Goal: Task Accomplishment & Management: Manage account settings

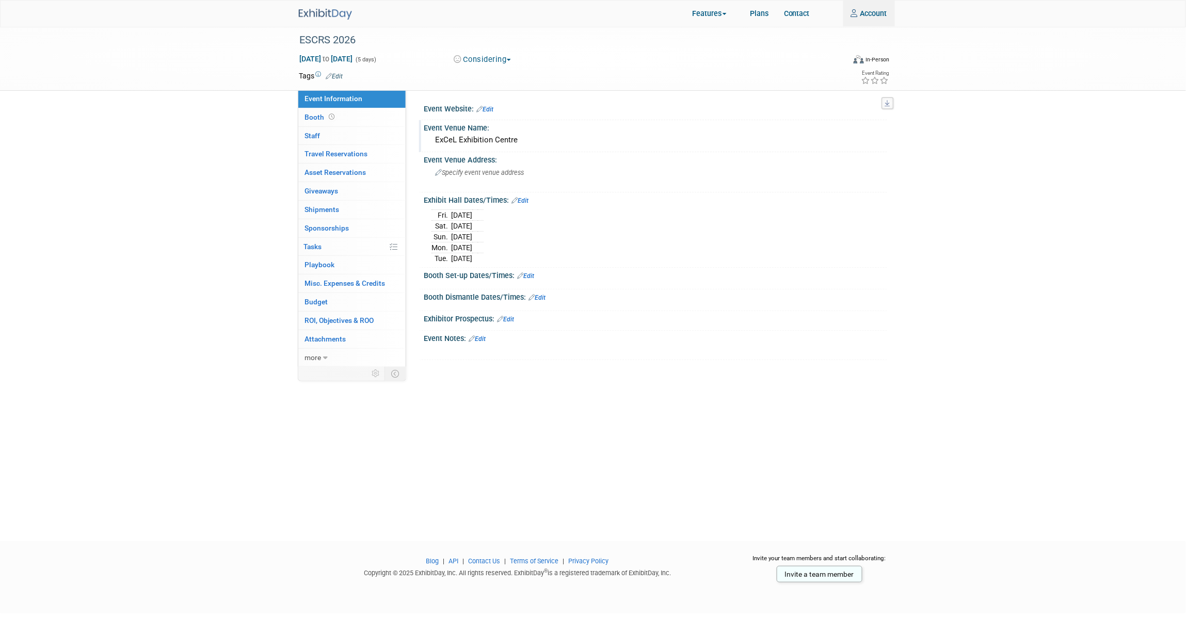
drag, startPoint x: 483, startPoint y: 140, endPoint x: 430, endPoint y: 138, distance: 53.7
click at [430, 138] on div "ExCeL Exhibition Centre" at bounding box center [655, 140] width 463 height 17
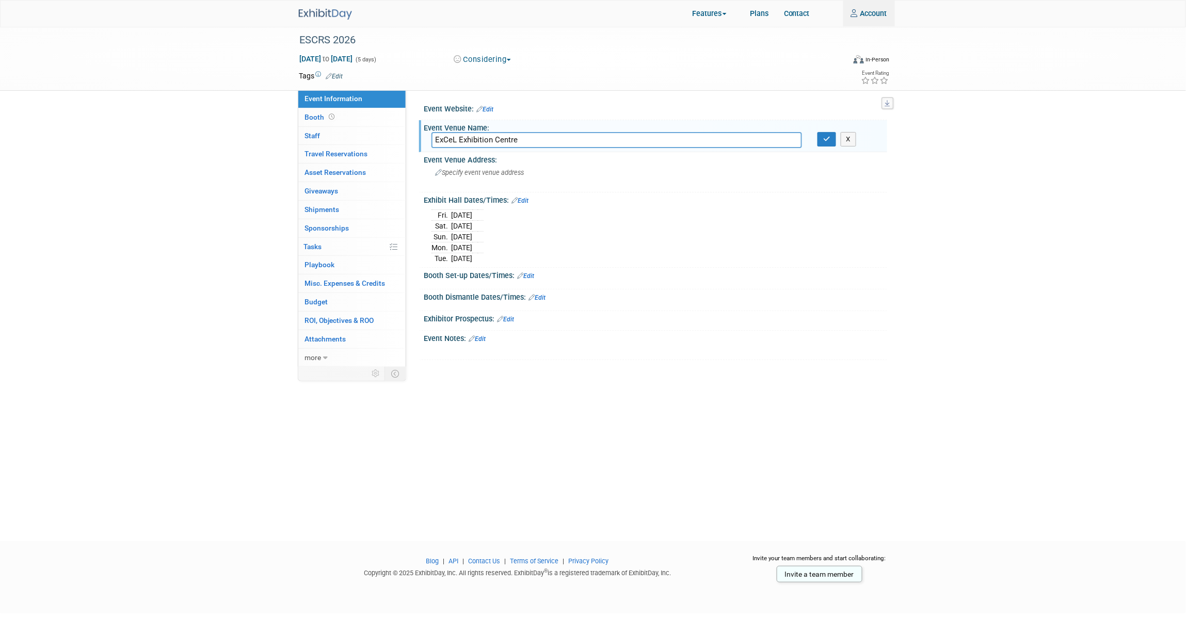
click at [945, 231] on div "ESCRS 2026 Sep 11, 2026 to Sep 15, 2026 (5 days) Sep 11, 2026 to Sep 15, 2026 C…" at bounding box center [593, 274] width 1186 height 497
click at [323, 18] on img at bounding box center [325, 14] width 53 height 11
click at [832, 139] on button "button" at bounding box center [826, 139] width 19 height 14
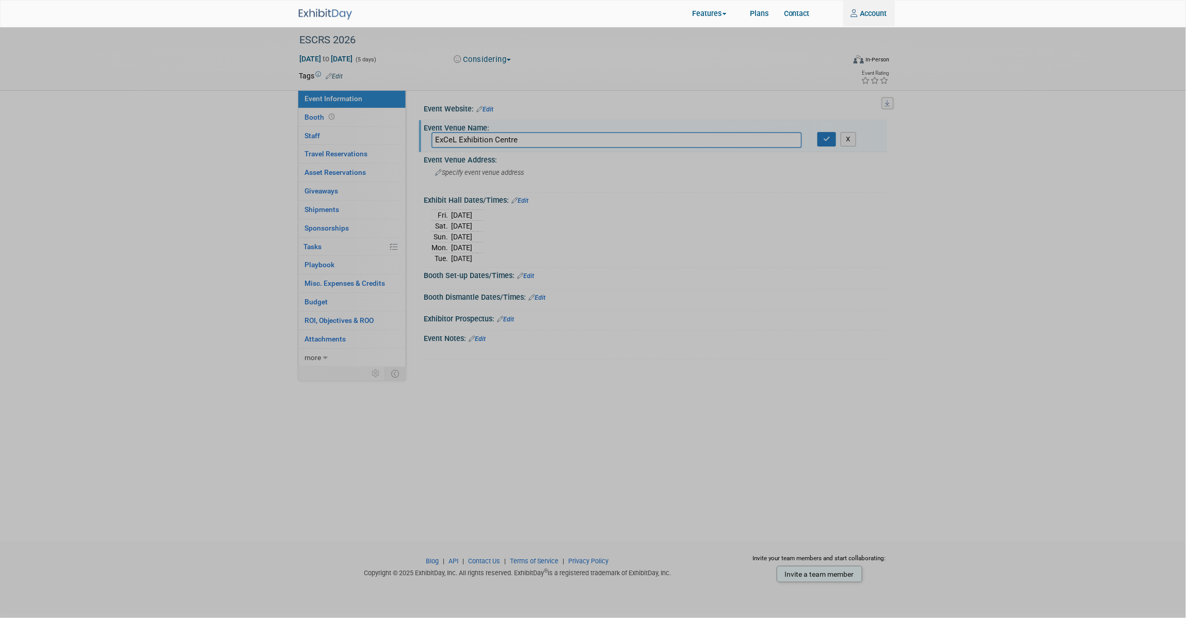
click at [650, 86] on div at bounding box center [593, 309] width 1186 height 618
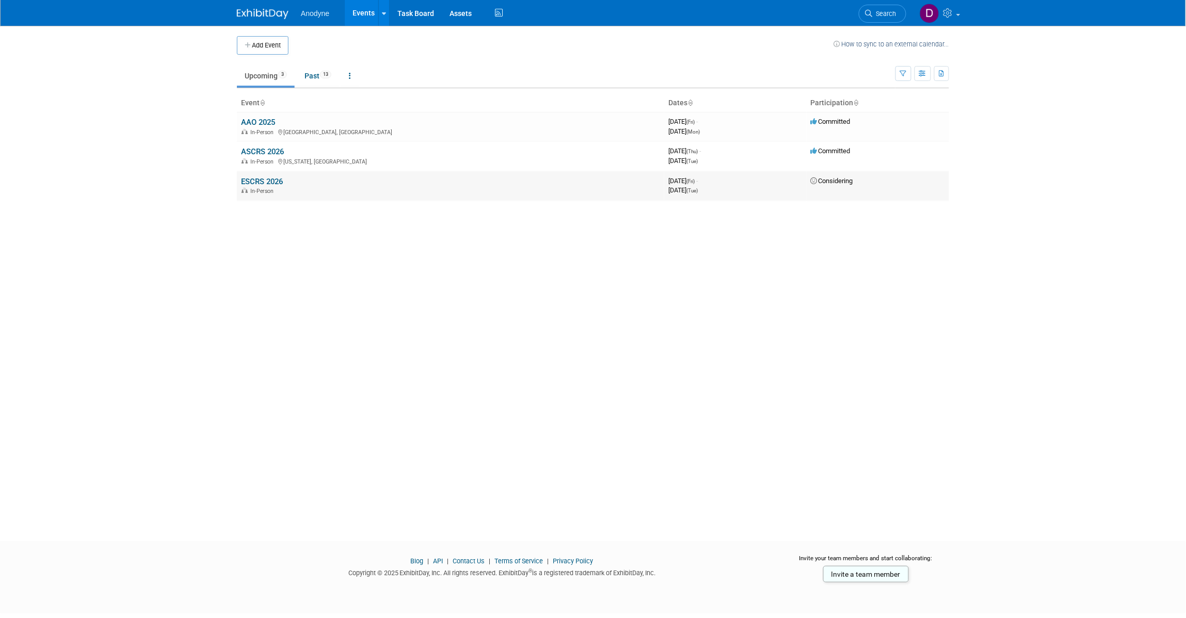
click at [276, 179] on link "ESCRS 2026" at bounding box center [262, 181] width 42 height 9
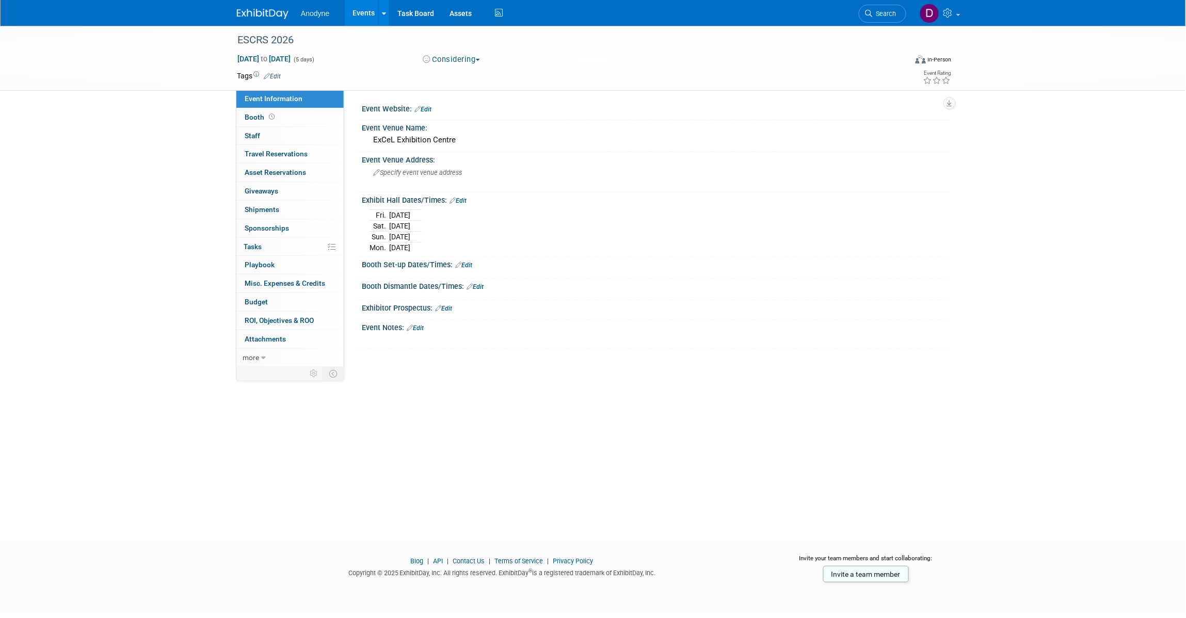
click at [272, 98] on span "Event Information" at bounding box center [274, 98] width 58 height 8
click at [269, 17] on img at bounding box center [263, 14] width 52 height 10
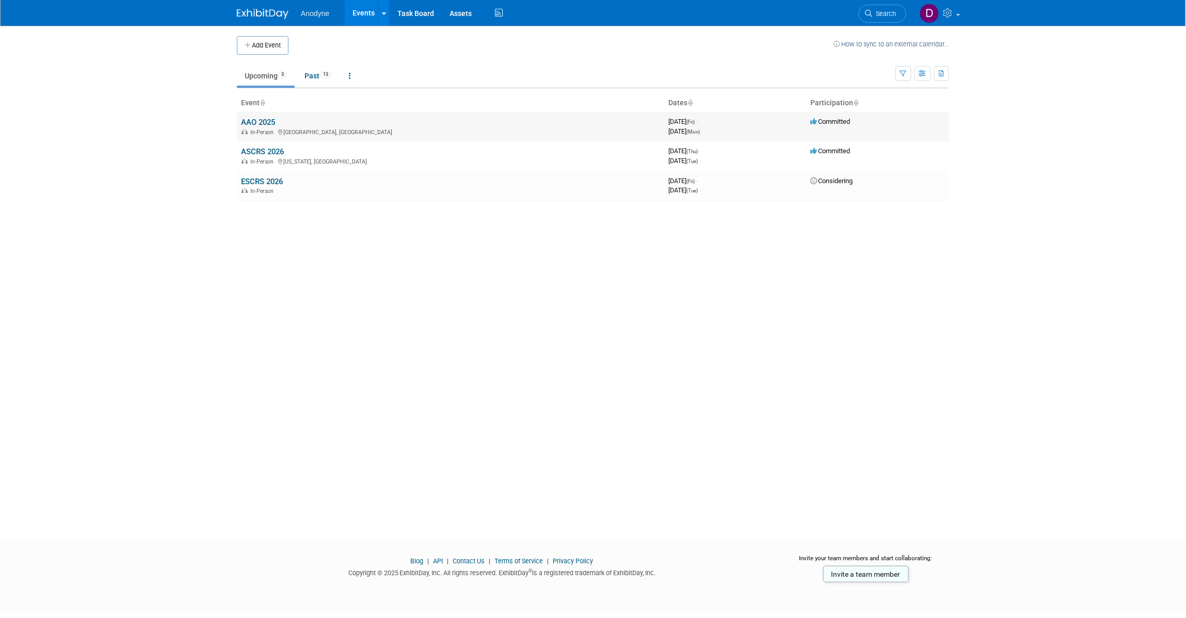
click at [258, 128] on div "In-Person Orlando, FL" at bounding box center [450, 131] width 419 height 8
click at [259, 122] on link "AAO 2025" at bounding box center [258, 122] width 34 height 9
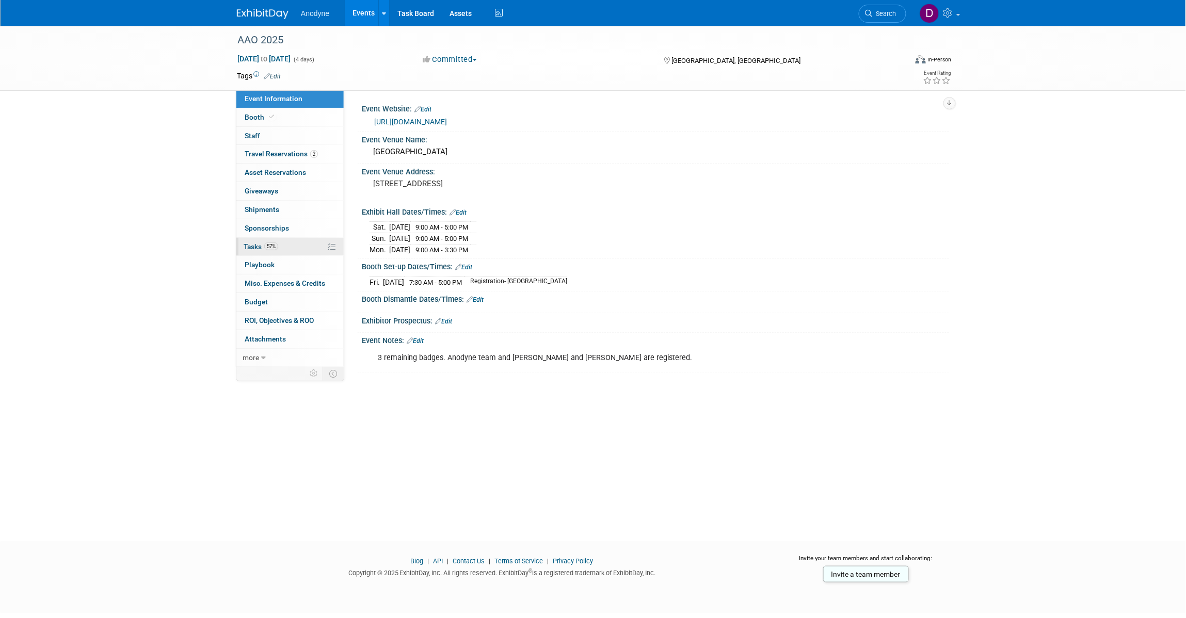
click at [302, 249] on link "57% Tasks 57%" at bounding box center [289, 247] width 107 height 18
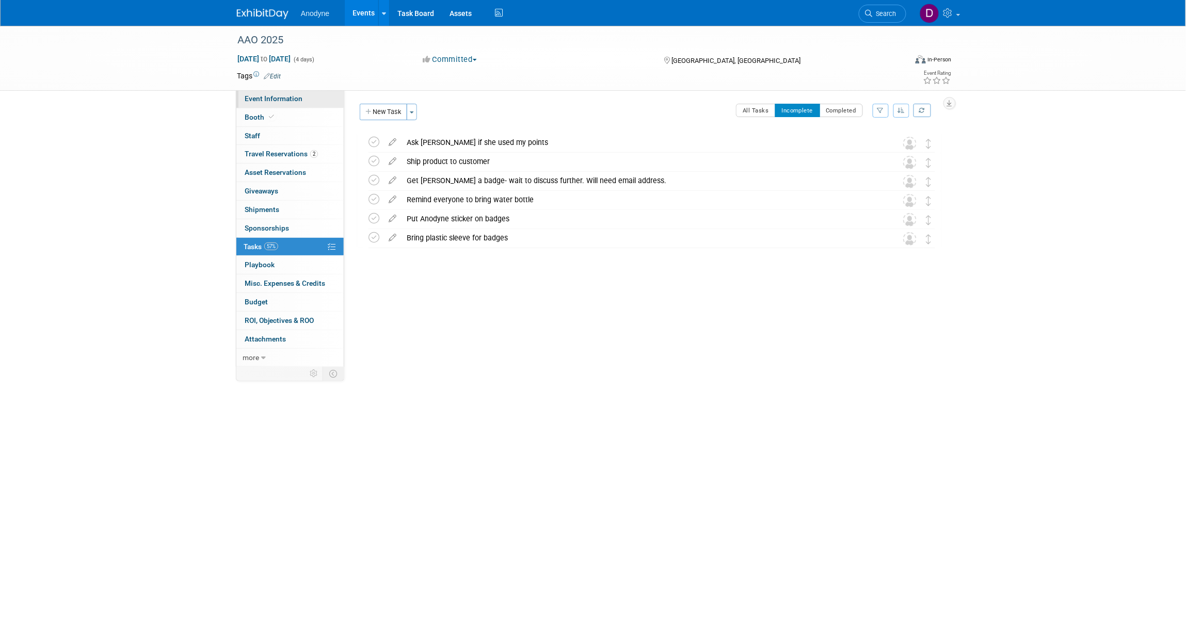
click at [300, 105] on link "Event Information" at bounding box center [289, 99] width 107 height 18
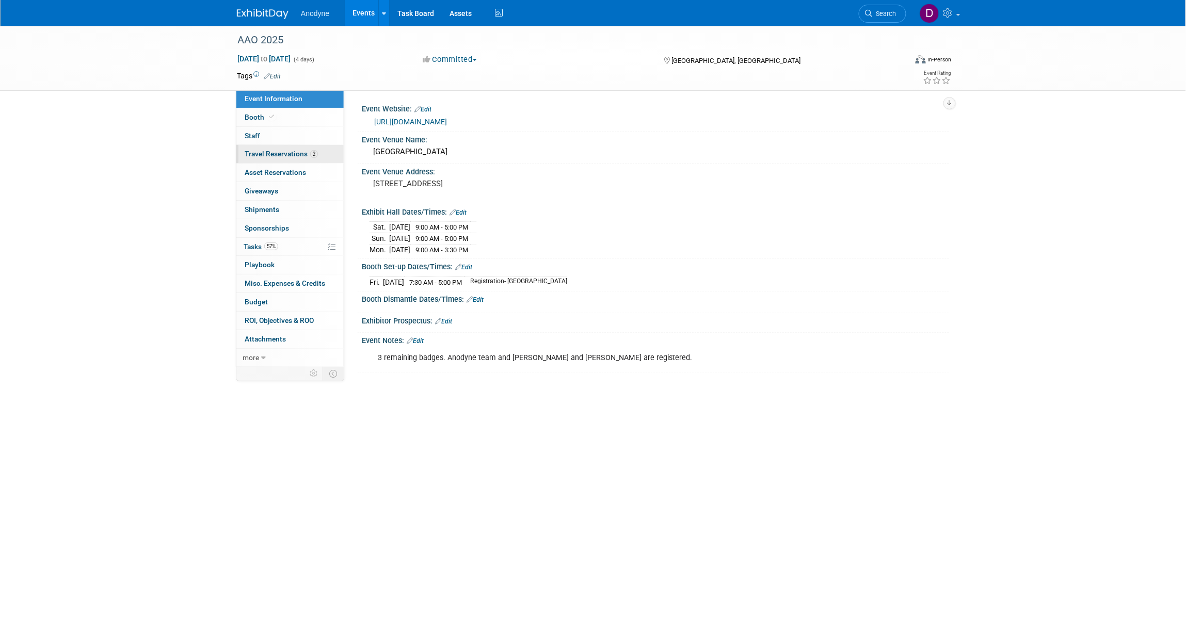
click at [294, 151] on span "Travel Reservations 2" at bounding box center [281, 154] width 73 height 8
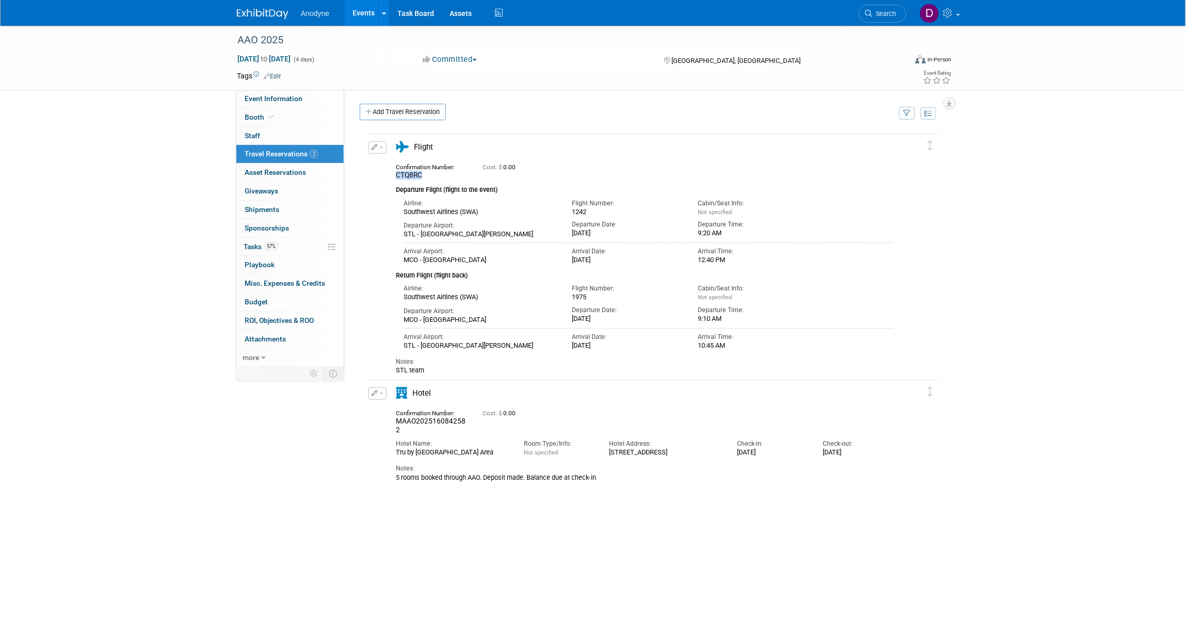
drag, startPoint x: 422, startPoint y: 174, endPoint x: 395, endPoint y: 174, distance: 26.8
click at [396, 174] on div "CTQ8RC" at bounding box center [431, 175] width 71 height 9
copy span "CTQ8RC"
